Goal: Transaction & Acquisition: Purchase product/service

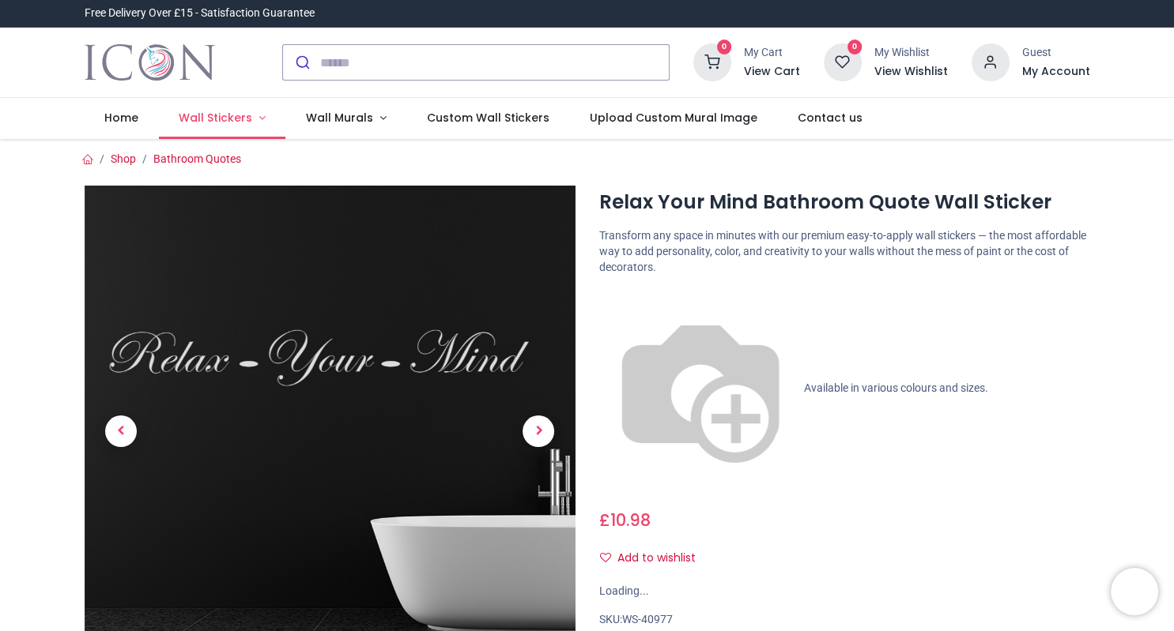
click at [238, 119] on span "Wall Stickers" at bounding box center [215, 118] width 73 height 16
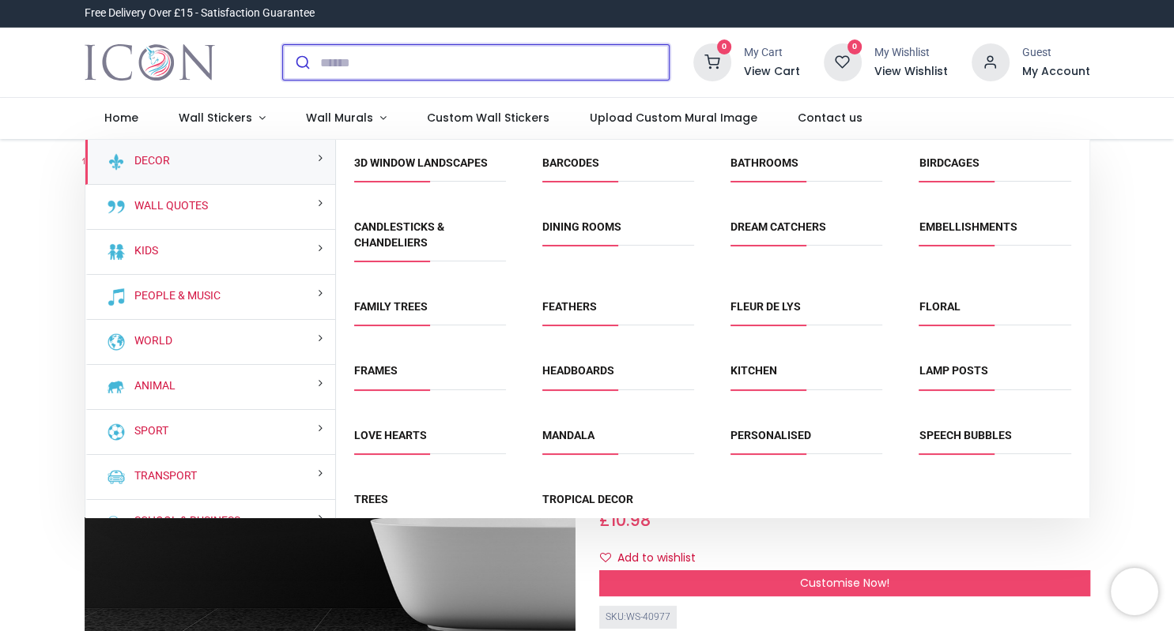
click at [372, 65] on input "search" at bounding box center [494, 62] width 349 height 35
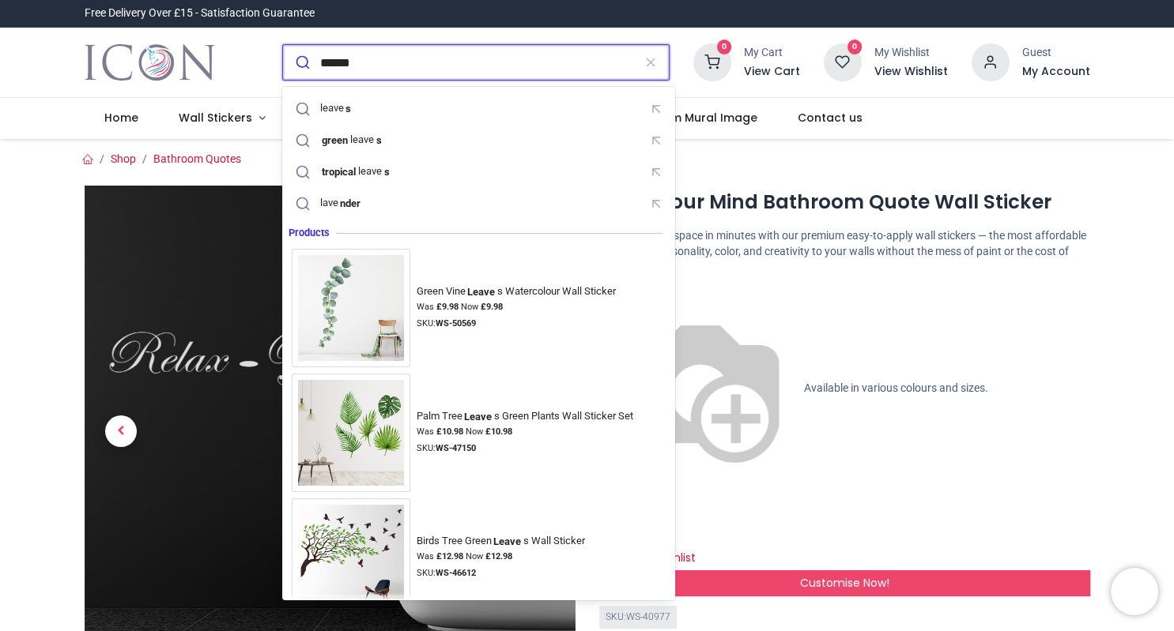
type input "******"
click at [283, 45] on button "submit" at bounding box center [301, 62] width 37 height 35
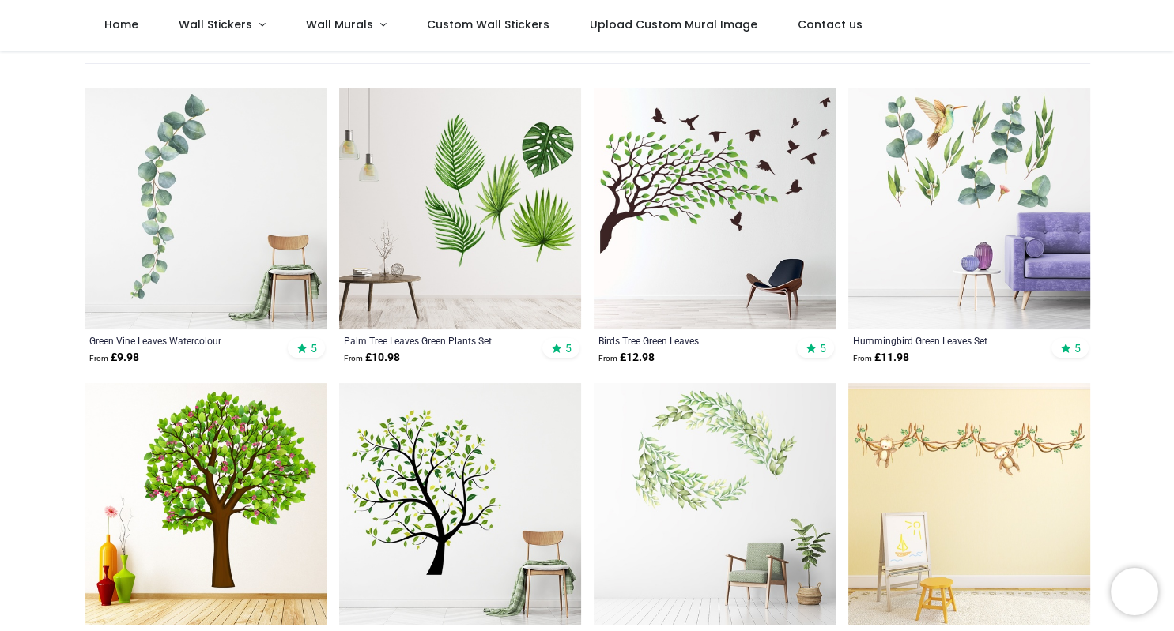
scroll to position [160, 0]
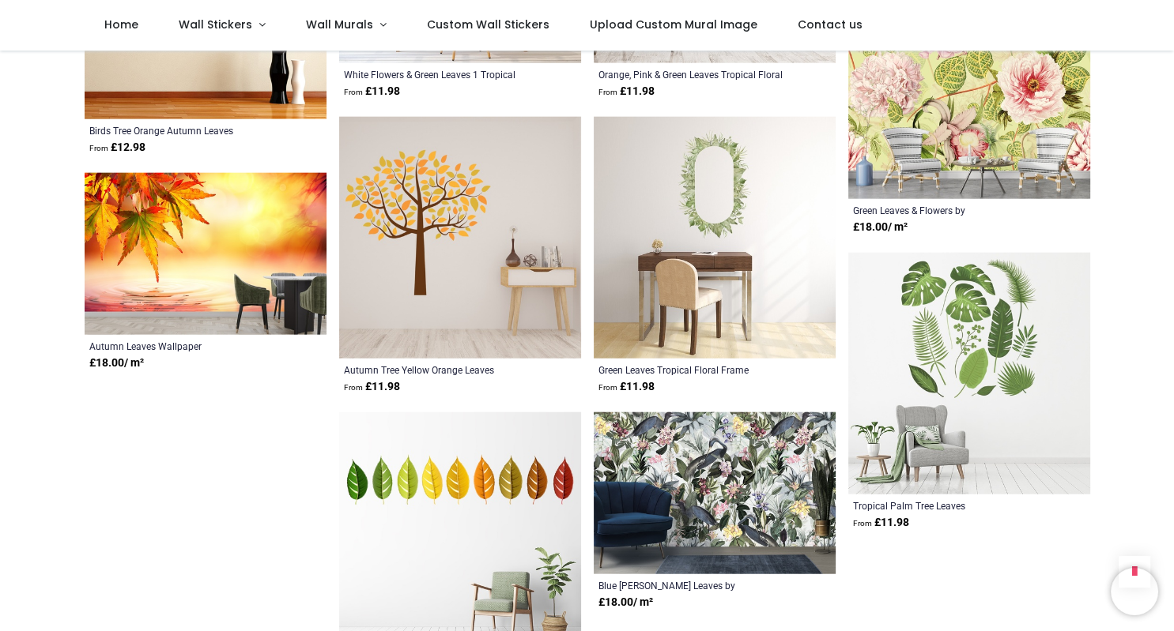
scroll to position [3673, 0]
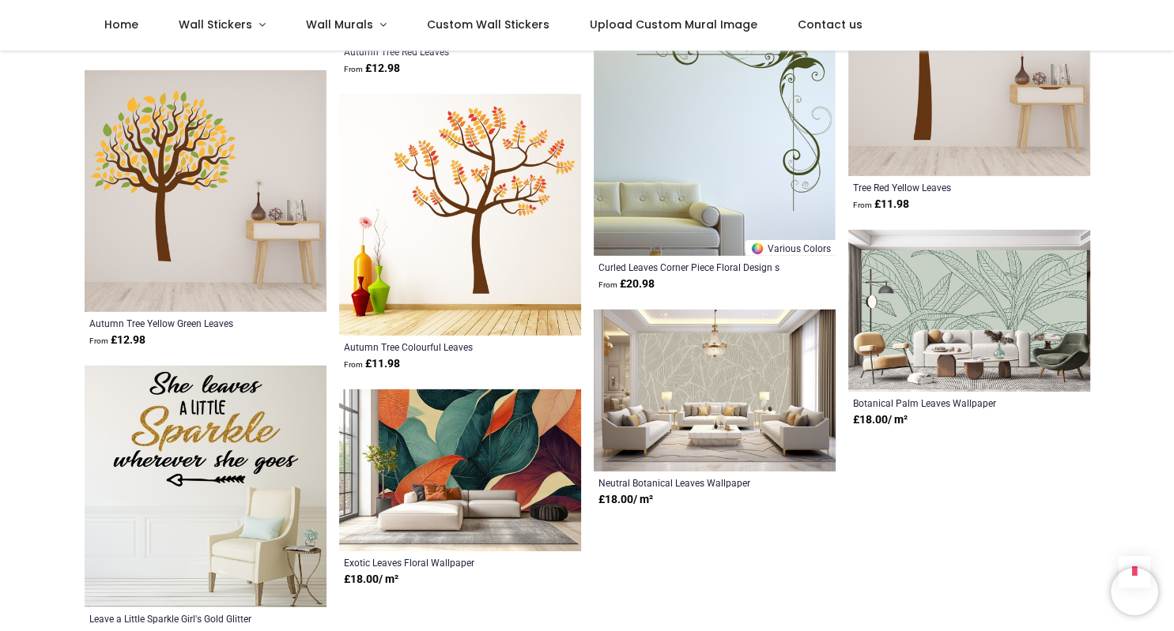
scroll to position [4582, 0]
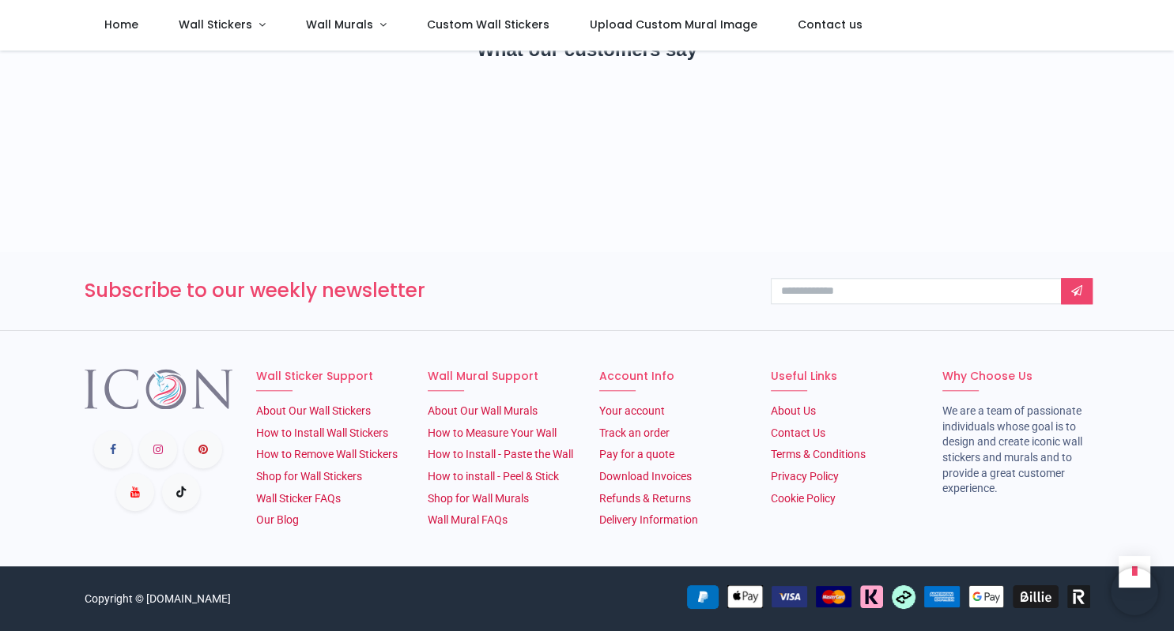
scroll to position [1461, 0]
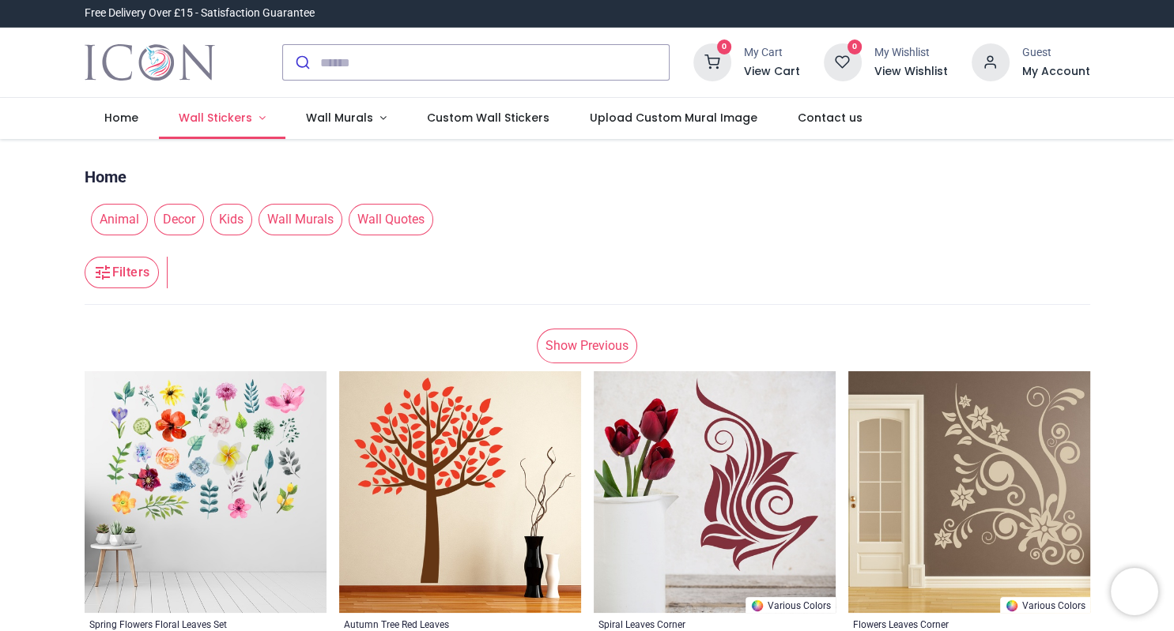
click at [220, 118] on span "Wall Stickers" at bounding box center [215, 118] width 73 height 16
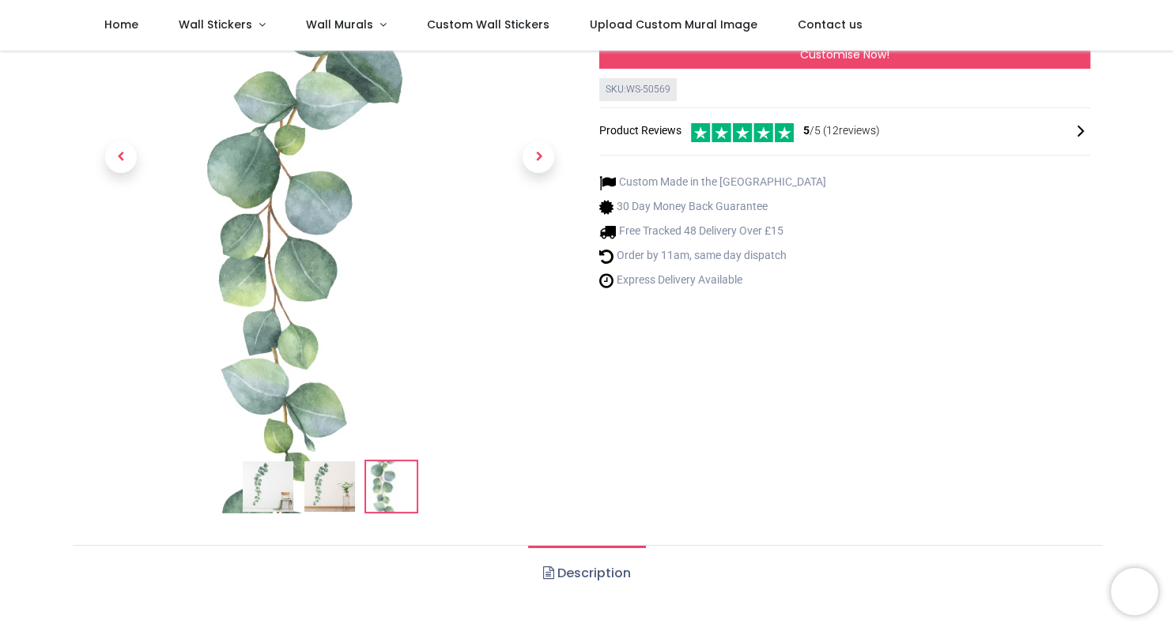
scroll to position [226, 0]
click at [384, 492] on img at bounding box center [391, 486] width 51 height 51
click at [337, 492] on img at bounding box center [329, 486] width 51 height 51
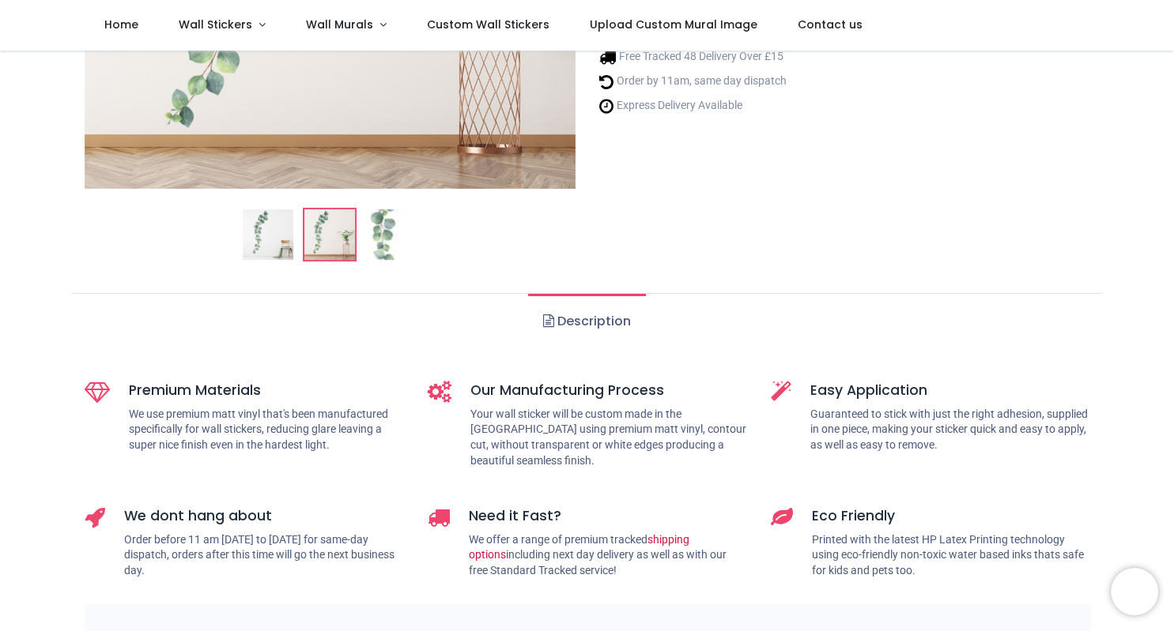
scroll to position [398, 0]
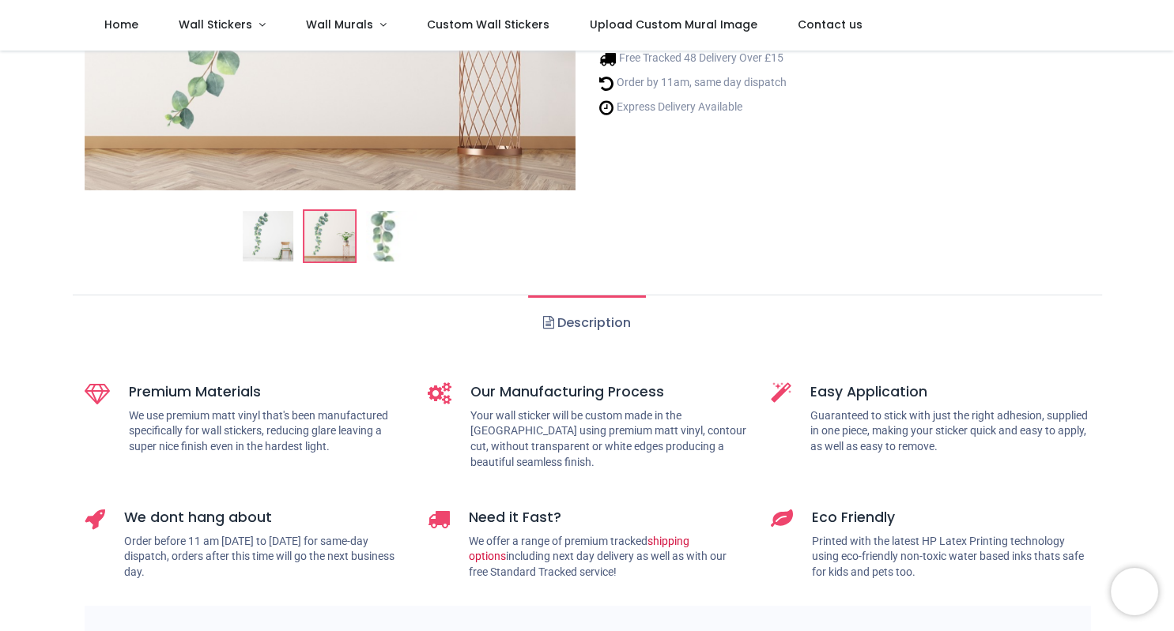
click at [589, 330] on link "Description" at bounding box center [587, 323] width 118 height 55
click at [596, 307] on link "Description" at bounding box center [587, 323] width 118 height 55
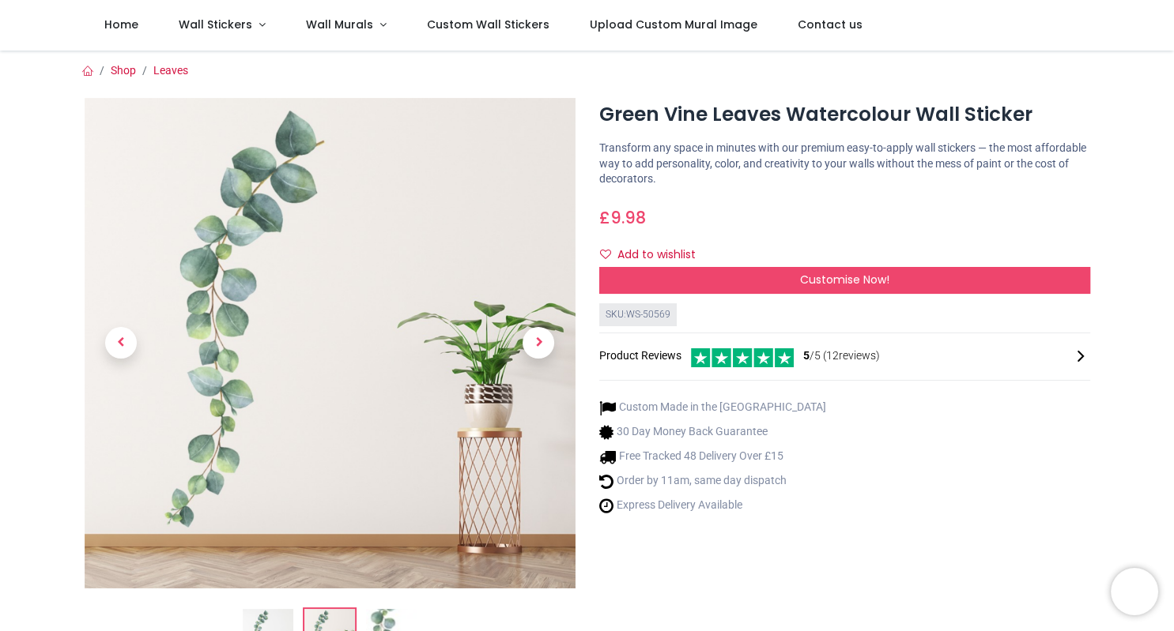
scroll to position [131, 0]
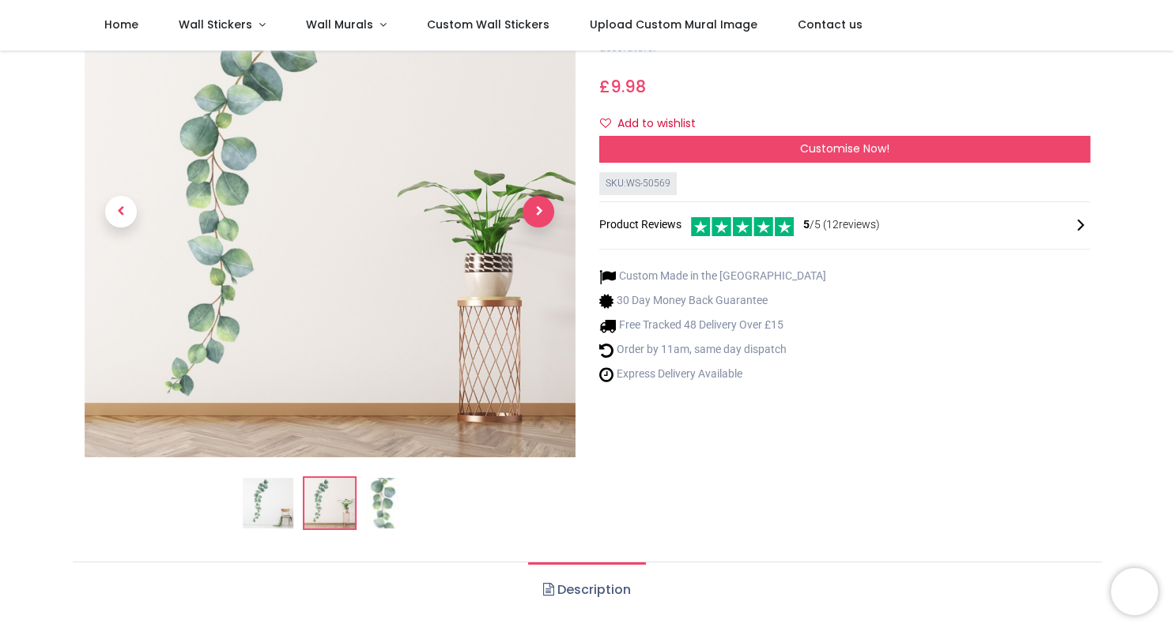
click at [545, 215] on span "Next" at bounding box center [538, 212] width 32 height 32
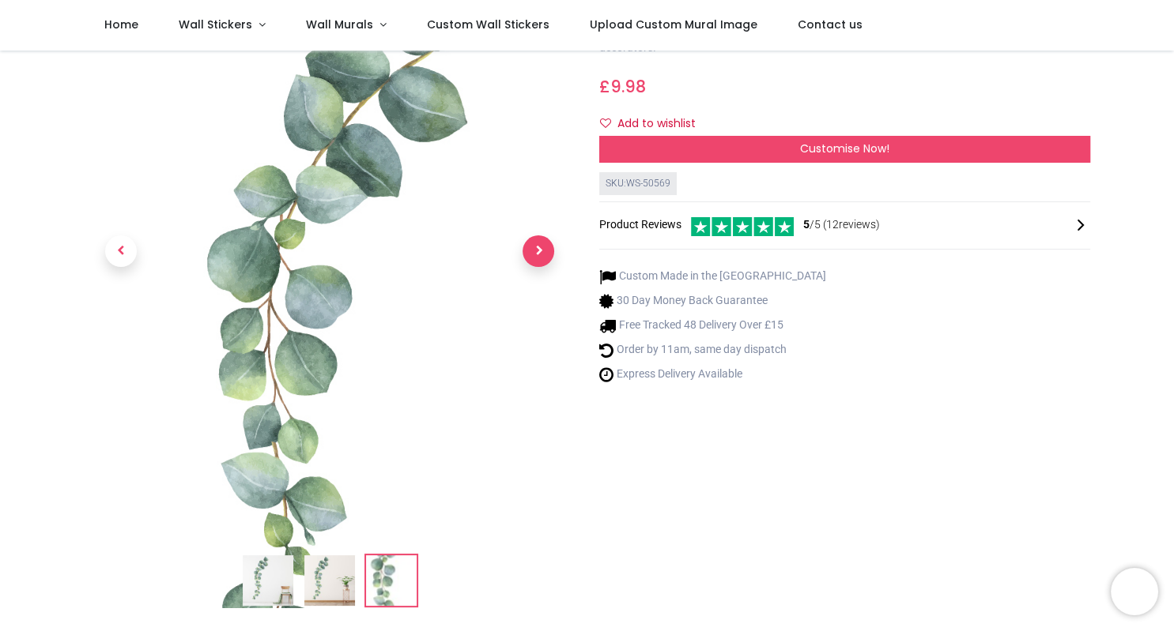
scroll to position [268, 0]
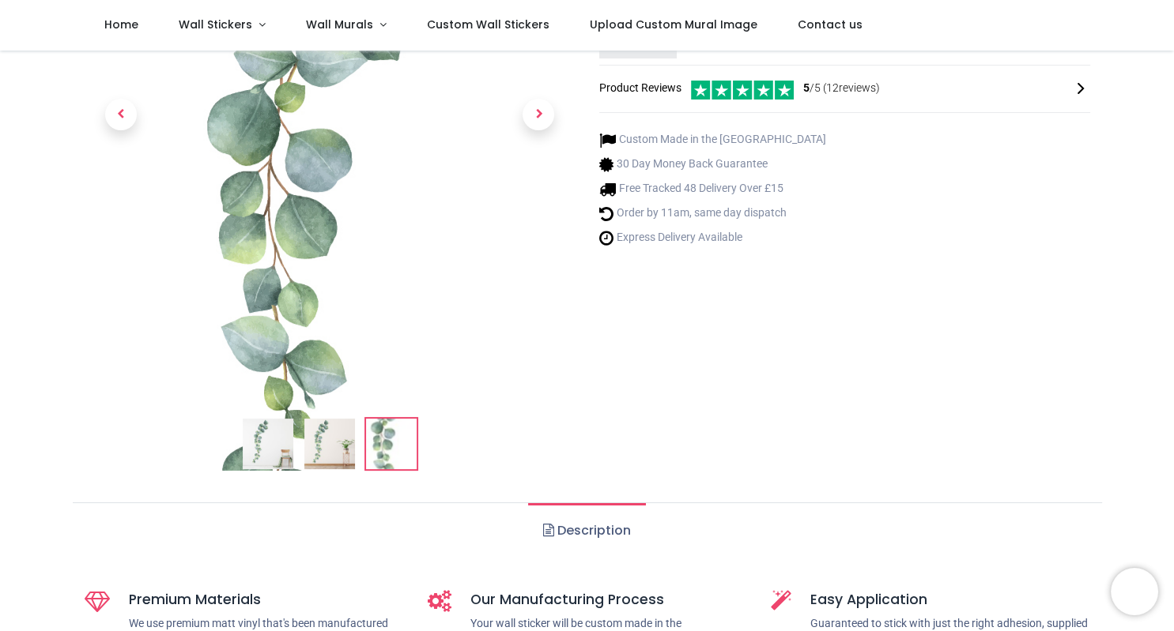
click at [336, 456] on img at bounding box center [329, 444] width 51 height 51
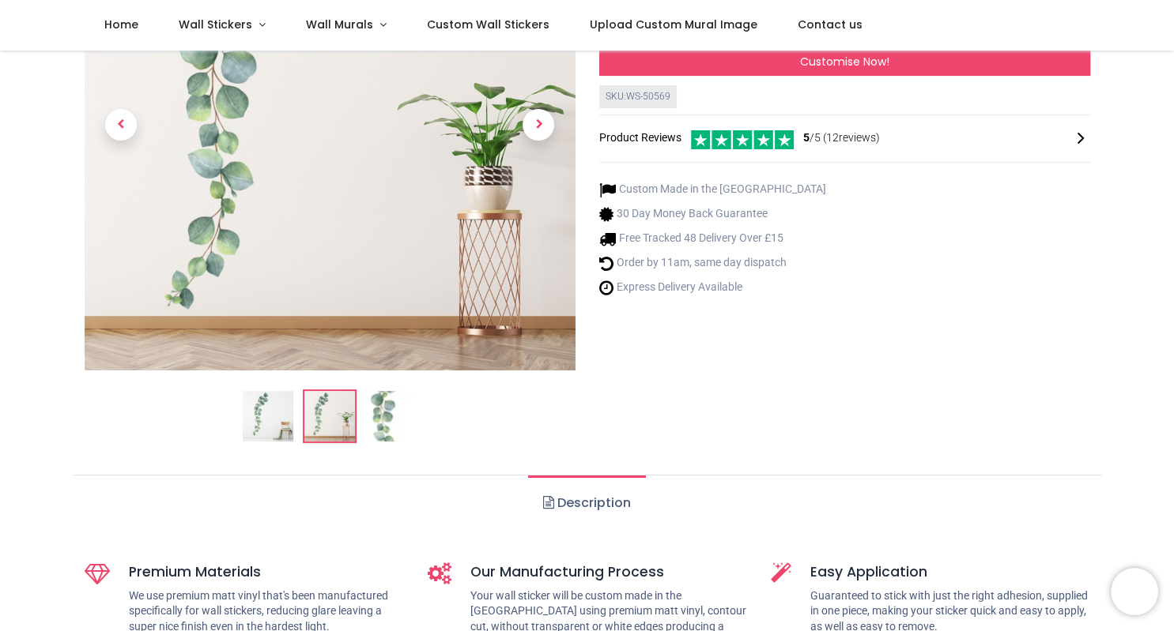
scroll to position [0, 0]
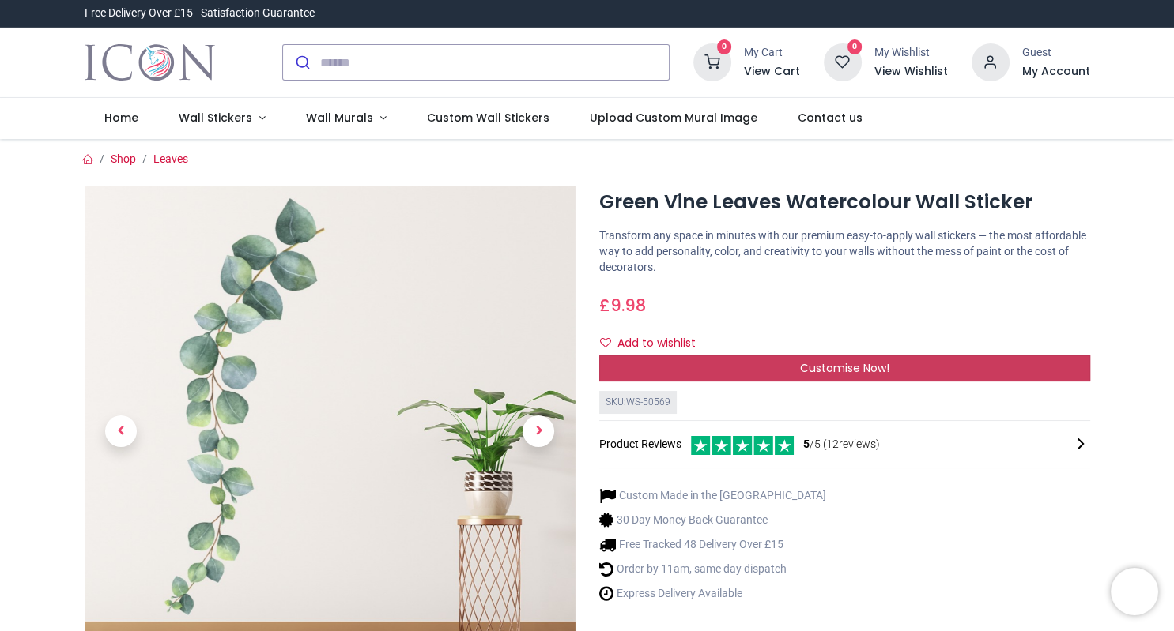
click at [662, 364] on div "Customise Now!" at bounding box center [844, 369] width 491 height 27
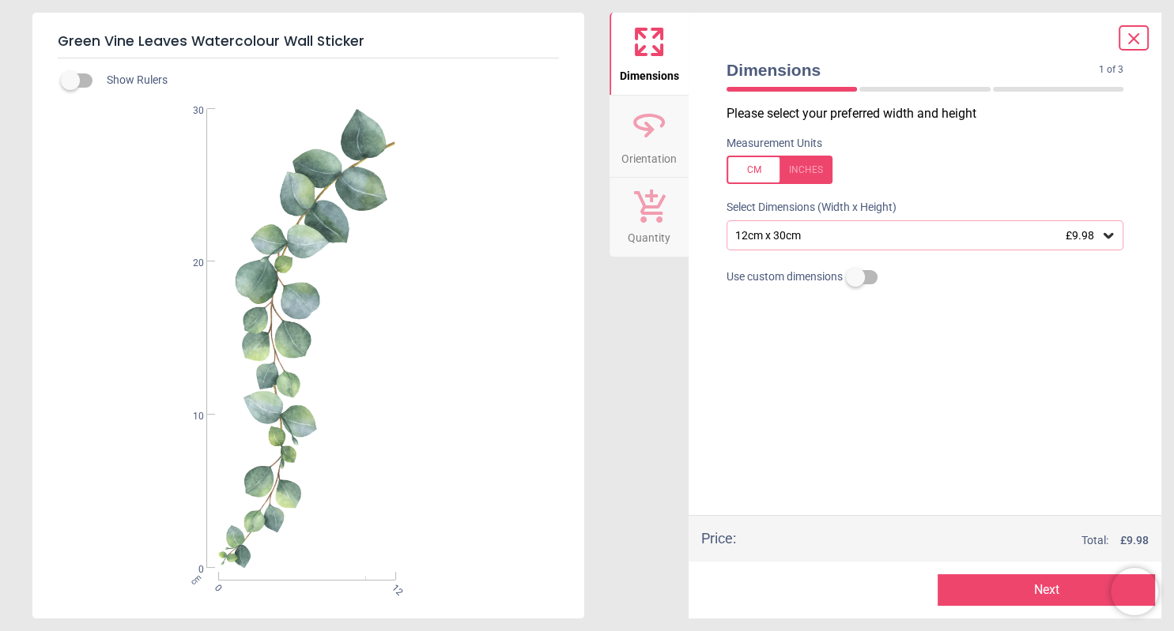
click at [1141, 27] on div at bounding box center [1133, 37] width 30 height 25
click at [1136, 36] on icon at bounding box center [1133, 38] width 19 height 19
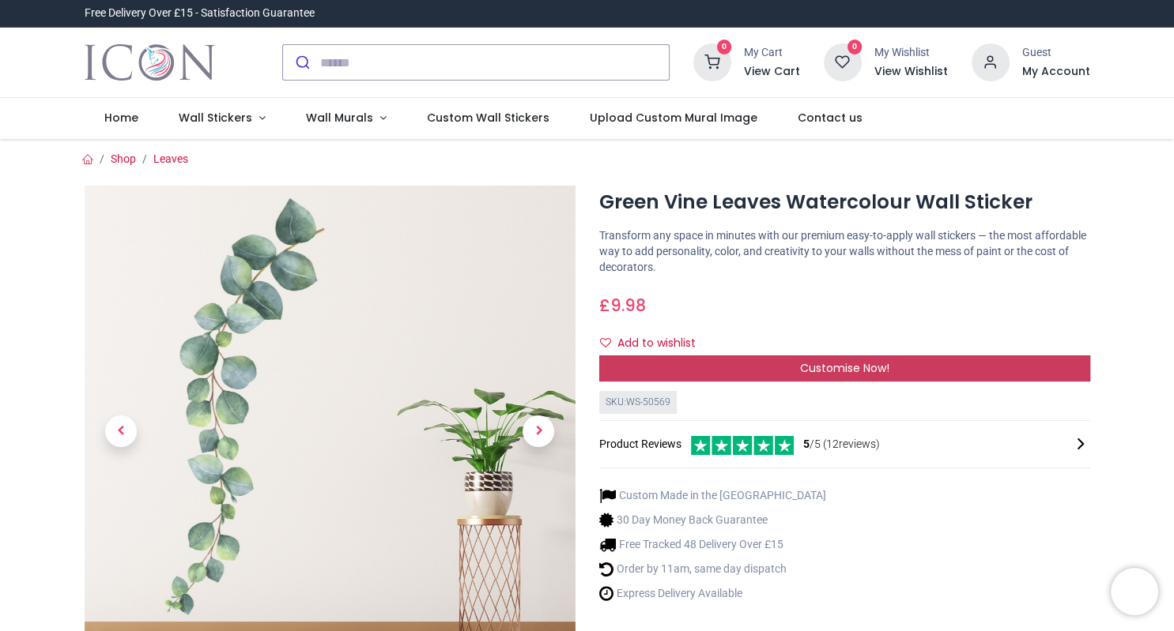
click at [673, 361] on div "Customise Now!" at bounding box center [844, 369] width 491 height 27
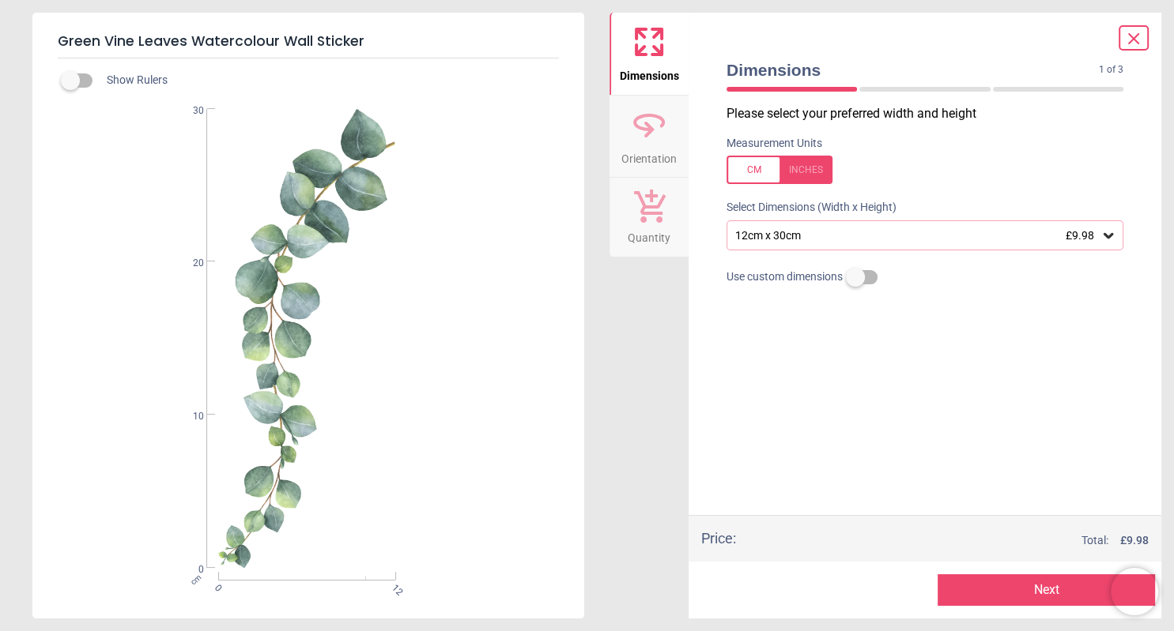
click at [964, 232] on div "12cm x 30cm £9.98" at bounding box center [916, 235] width 367 height 13
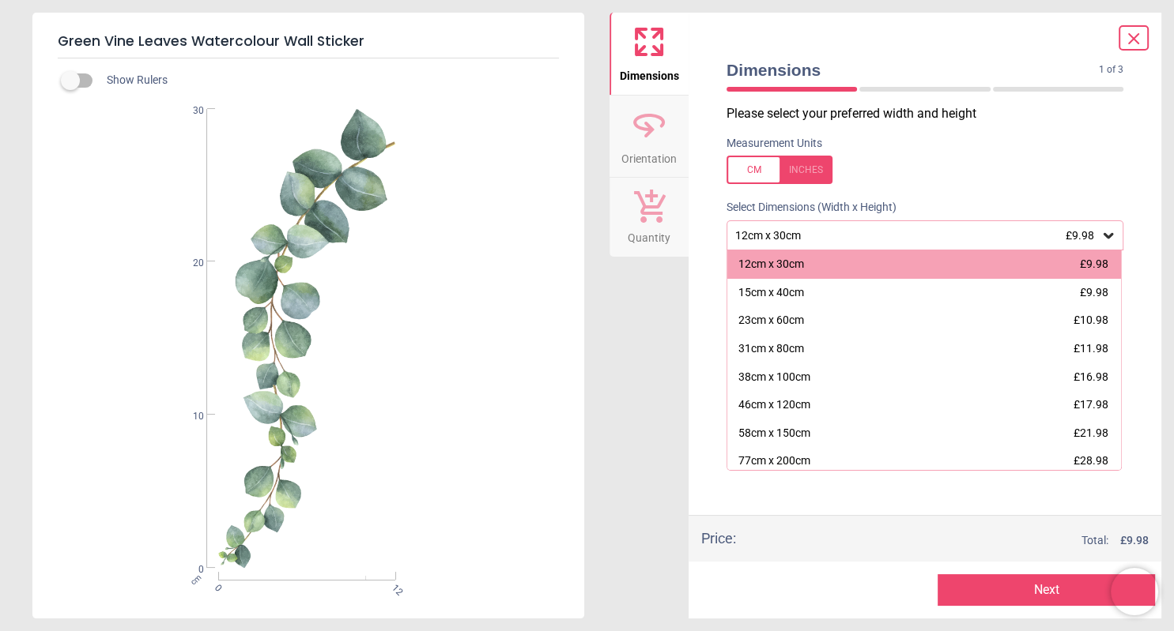
click at [964, 232] on div "12cm x 30cm £9.98" at bounding box center [916, 235] width 367 height 13
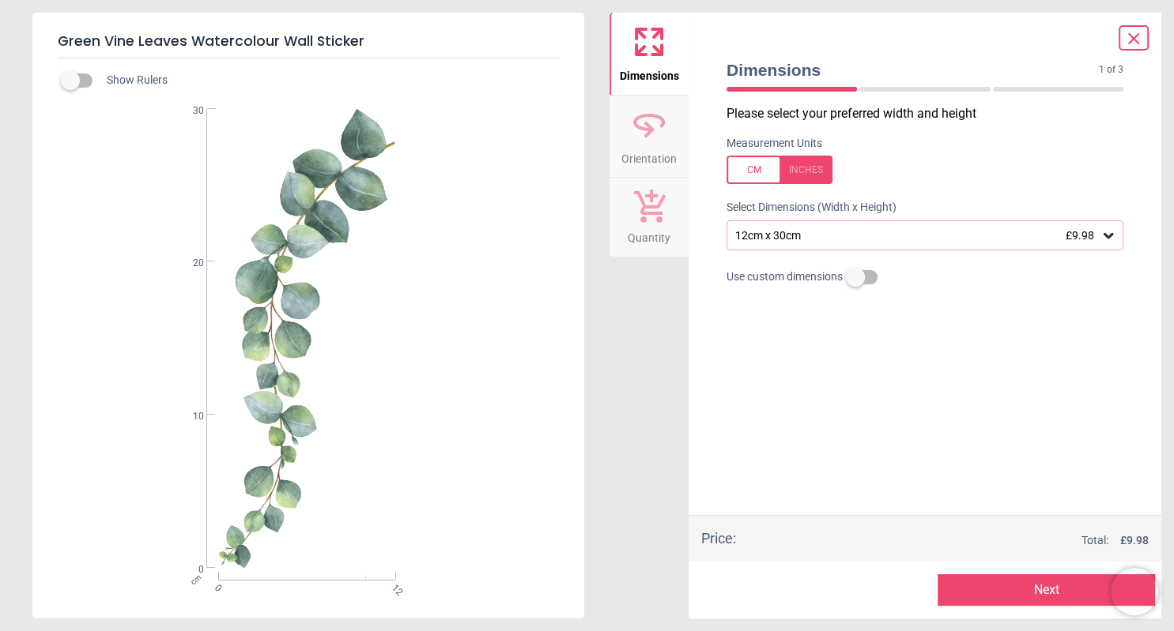
click at [1135, 35] on icon at bounding box center [1133, 38] width 19 height 19
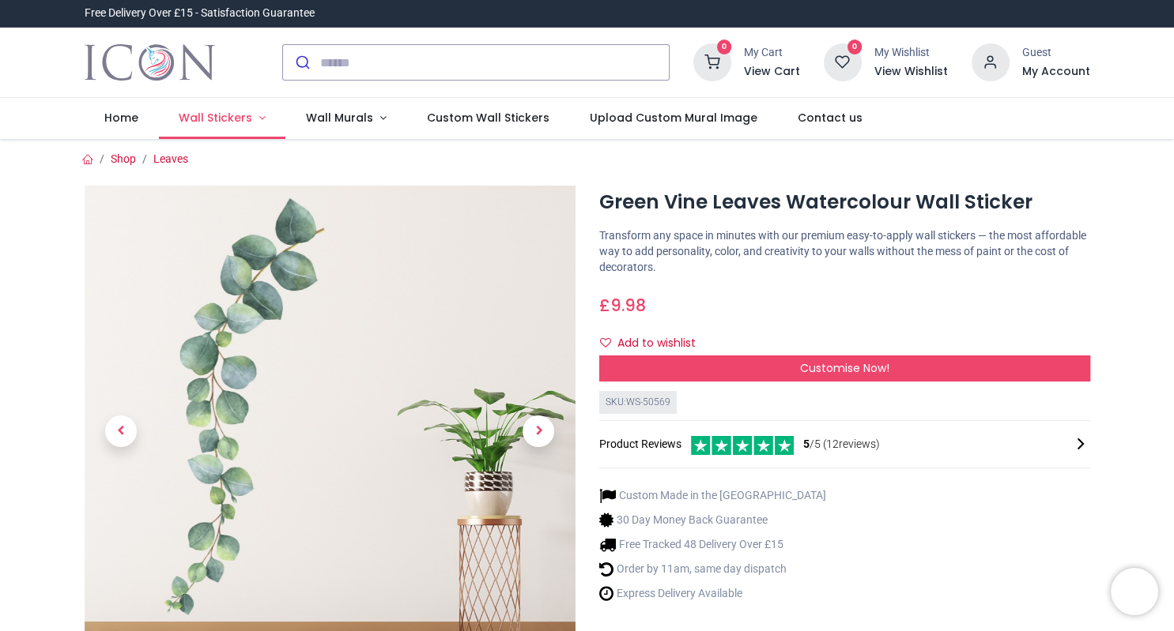
click at [232, 119] on span "Wall Stickers" at bounding box center [215, 118] width 73 height 16
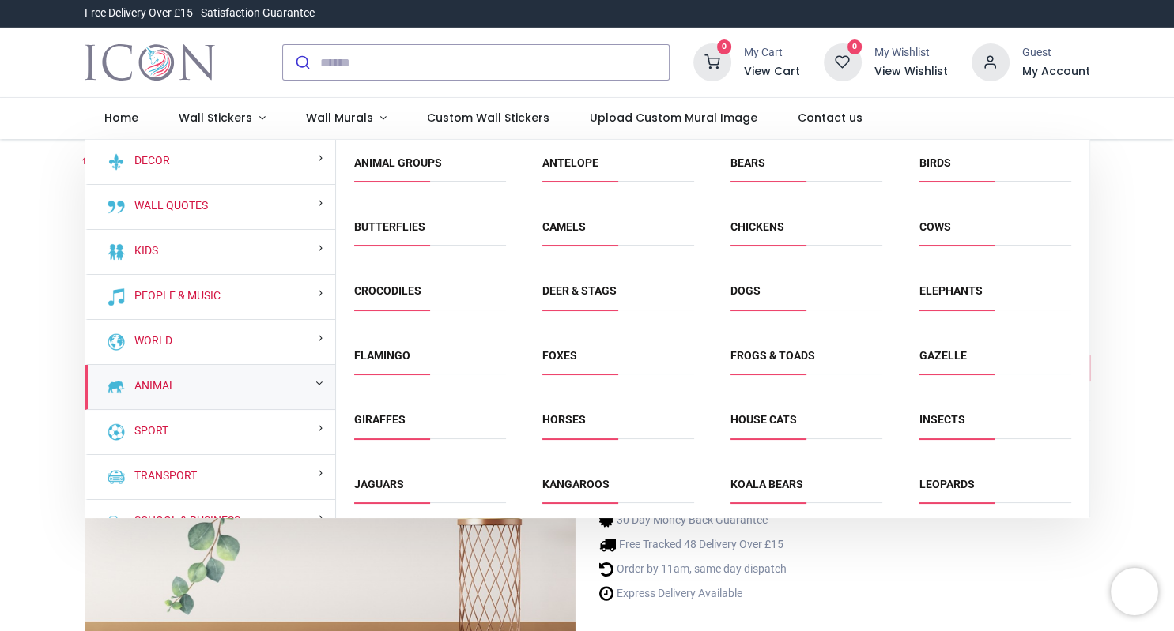
scroll to position [73, 0]
